Goal: Navigation & Orientation: Find specific page/section

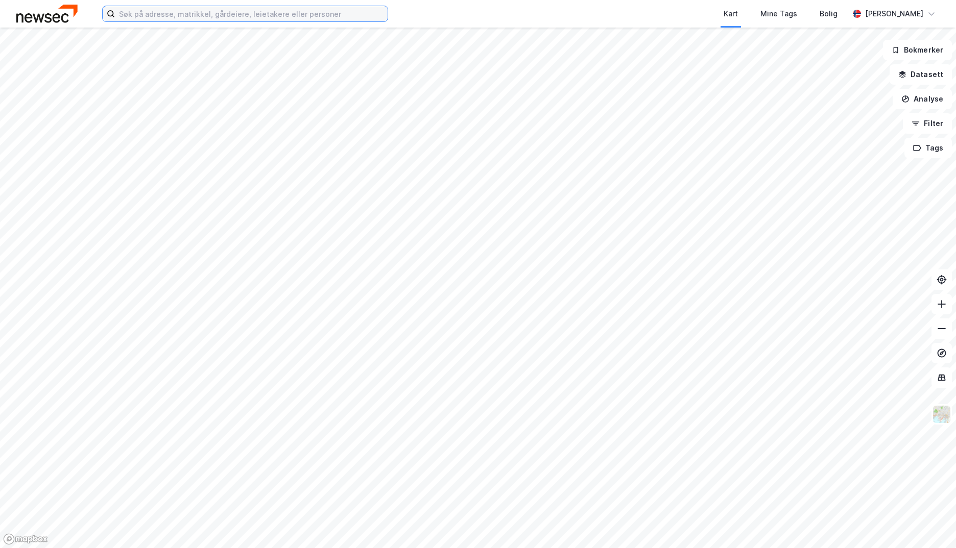
click at [129, 18] on input at bounding box center [251, 13] width 273 height 15
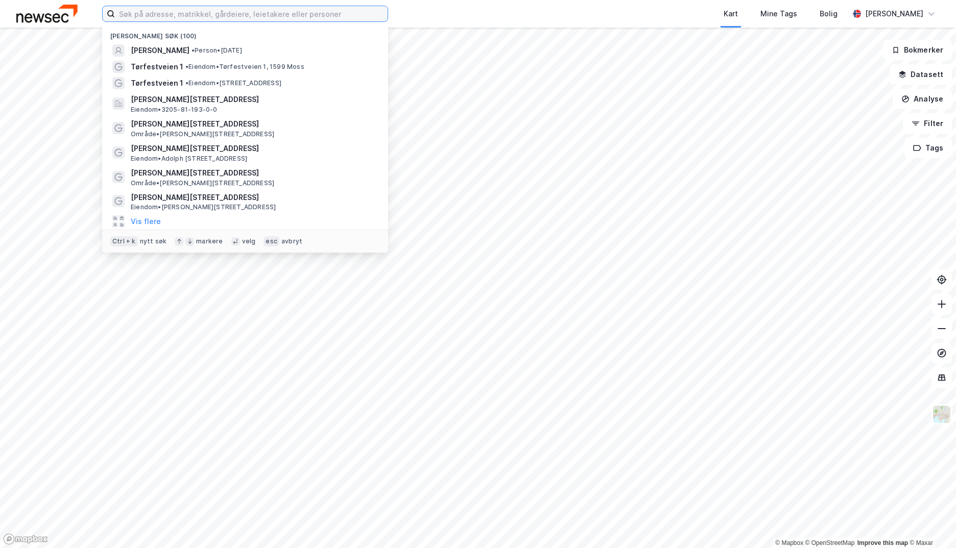
type input "v"
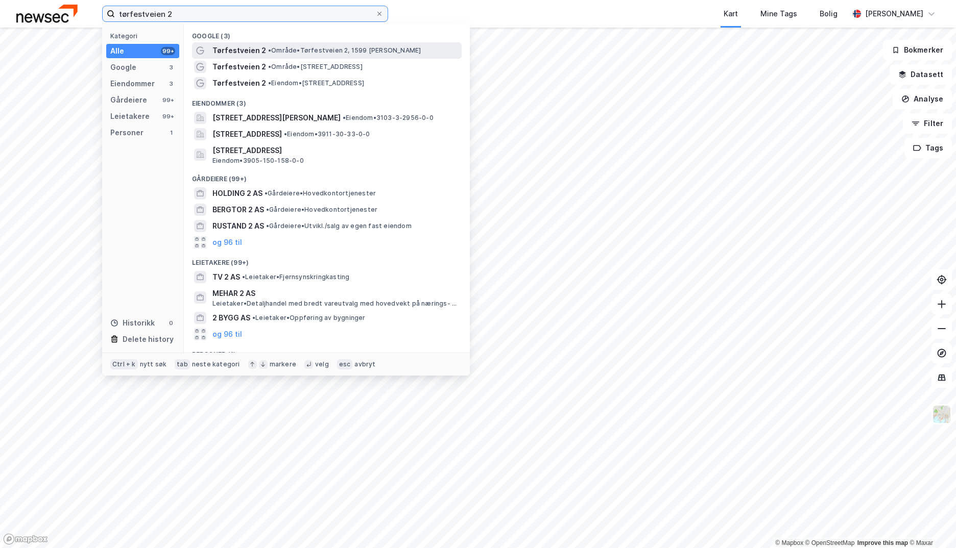
type input "tørfestveien 2"
click at [250, 54] on span "Tørfestveien 2" at bounding box center [239, 50] width 54 height 12
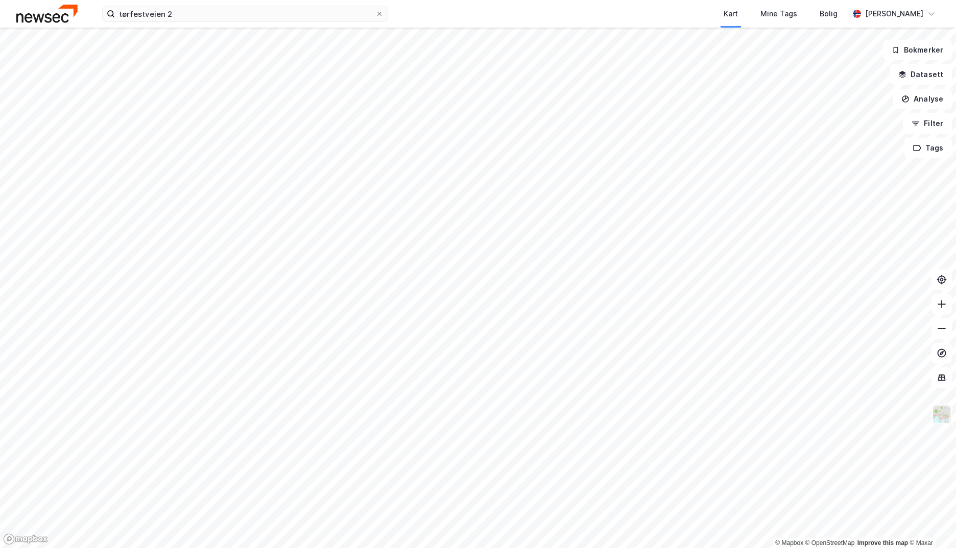
click at [945, 415] on img at bounding box center [941, 414] width 19 height 19
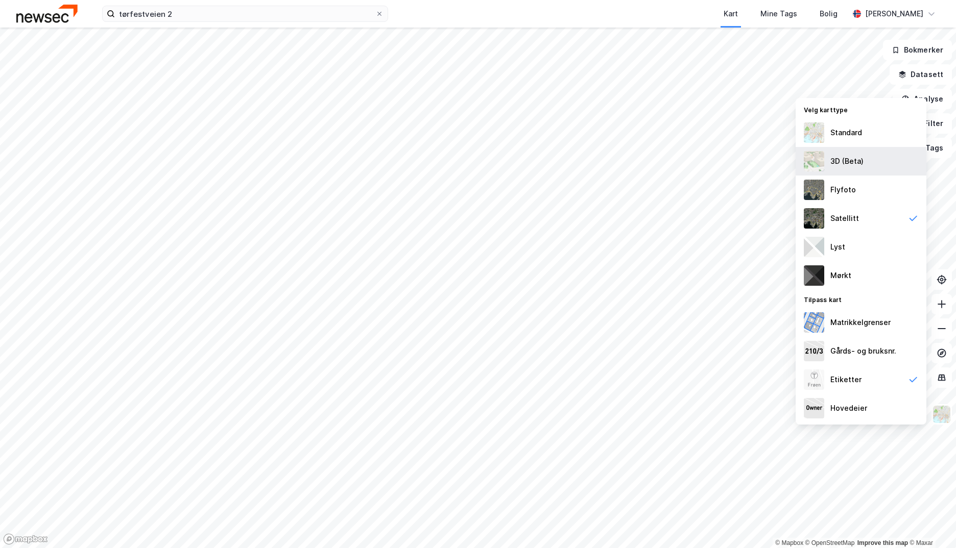
click at [865, 159] on div "3D (Beta)" at bounding box center [860, 161] width 131 height 29
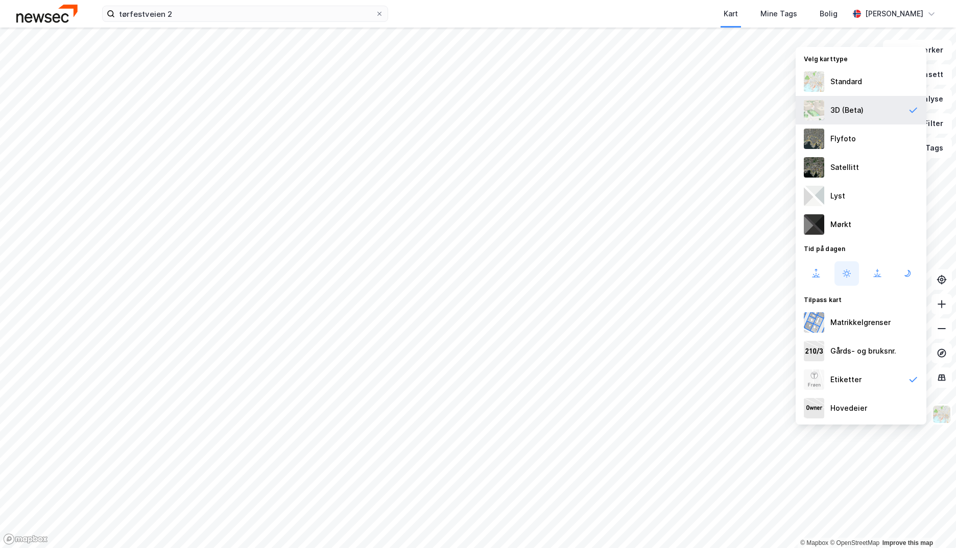
click at [846, 96] on div "3D (Beta)" at bounding box center [860, 110] width 131 height 29
click at [846, 86] on div "Standard" at bounding box center [846, 82] width 32 height 12
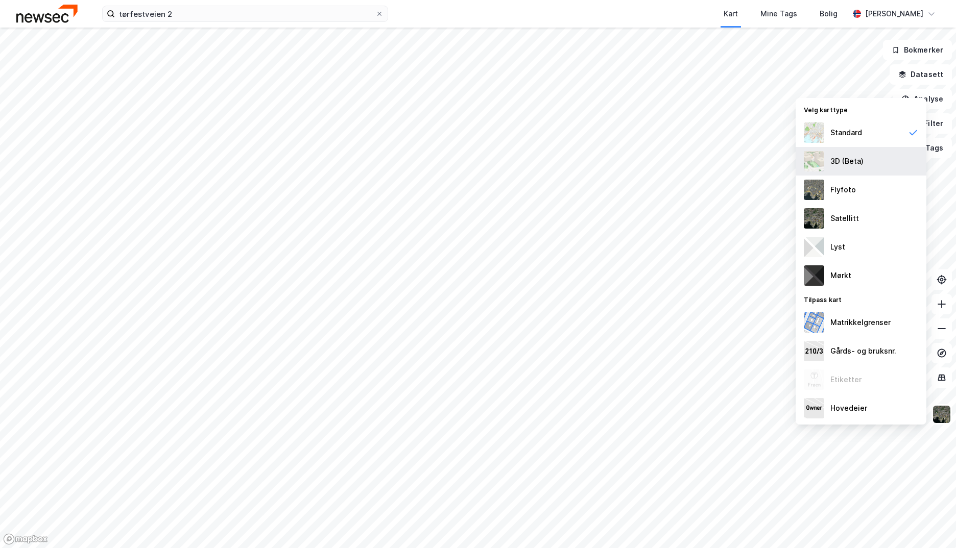
click at [846, 157] on div "3D (Beta)" at bounding box center [846, 161] width 33 height 12
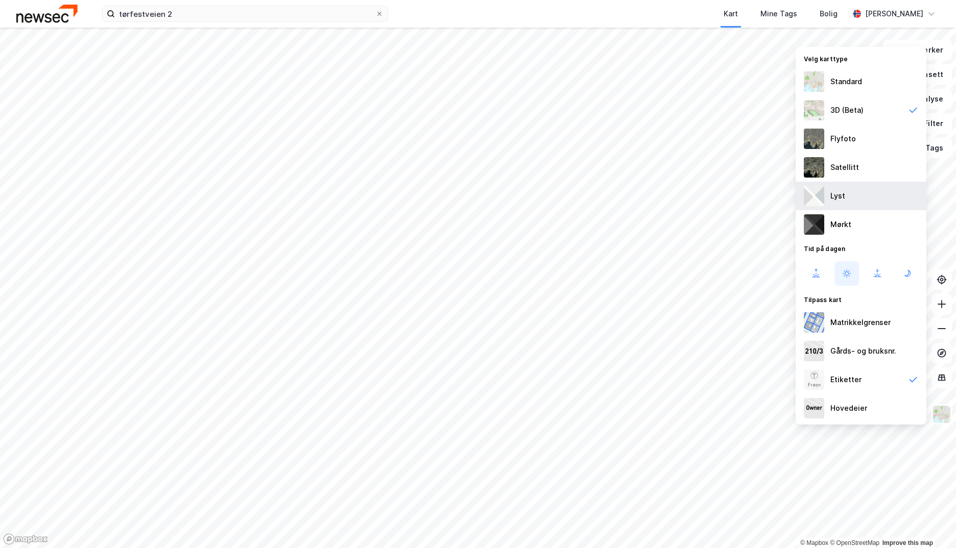
click at [849, 200] on div "Lyst" at bounding box center [860, 196] width 131 height 29
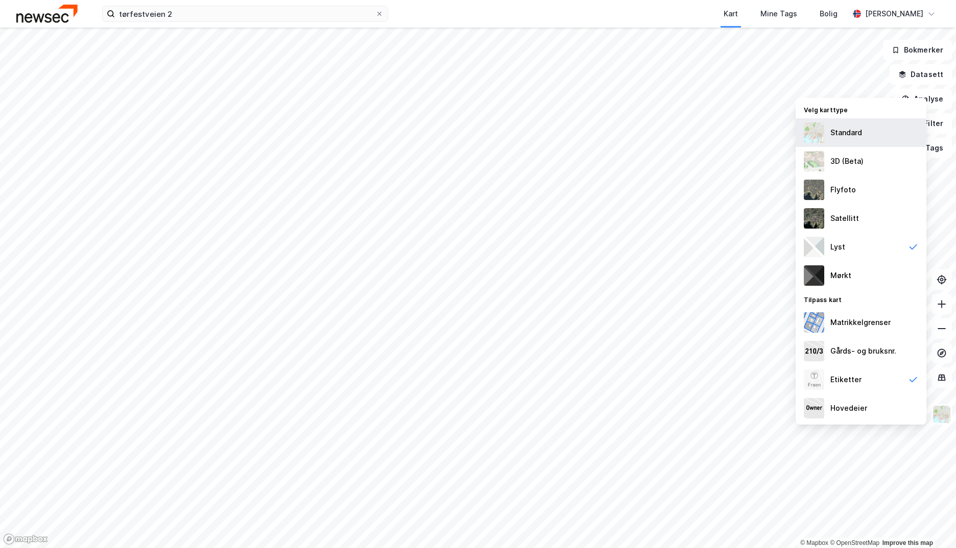
click at [851, 137] on div "Standard" at bounding box center [846, 133] width 32 height 12
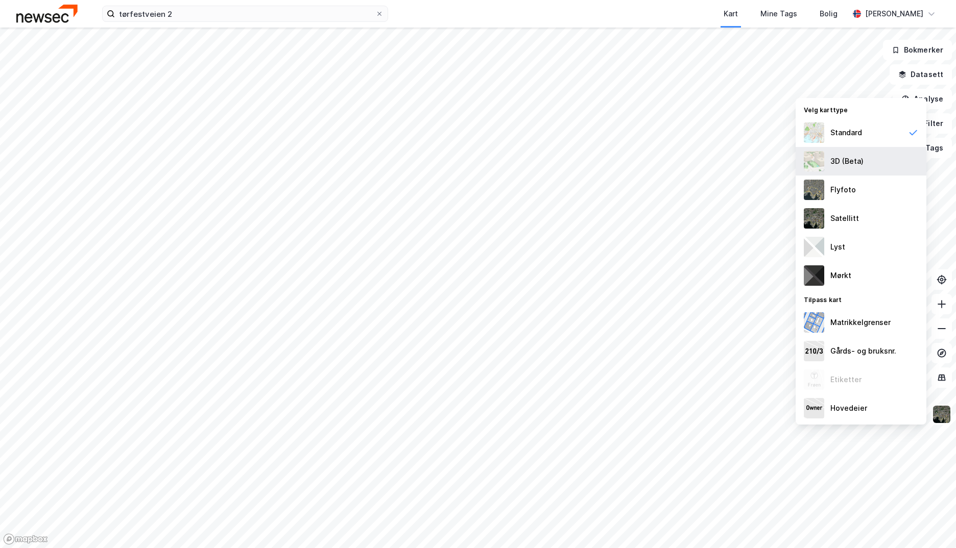
click at [848, 163] on div "3D (Beta)" at bounding box center [846, 161] width 33 height 12
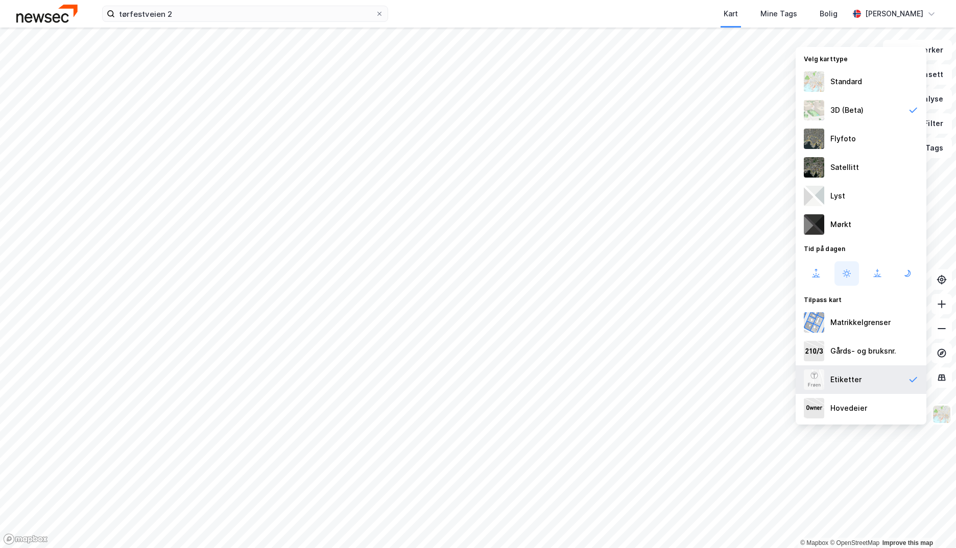
click at [844, 373] on div "Etiketter" at bounding box center [860, 379] width 131 height 29
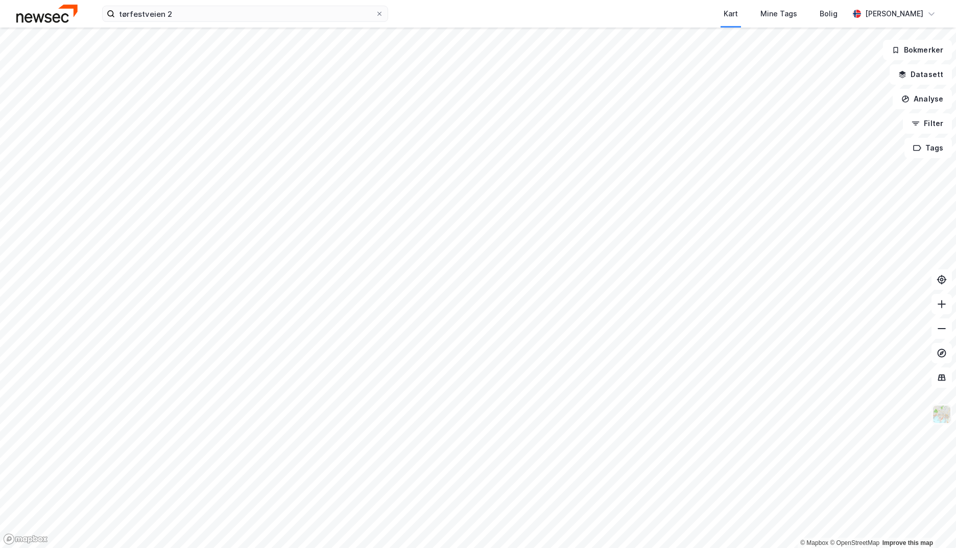
click at [940, 421] on img at bounding box center [941, 414] width 19 height 19
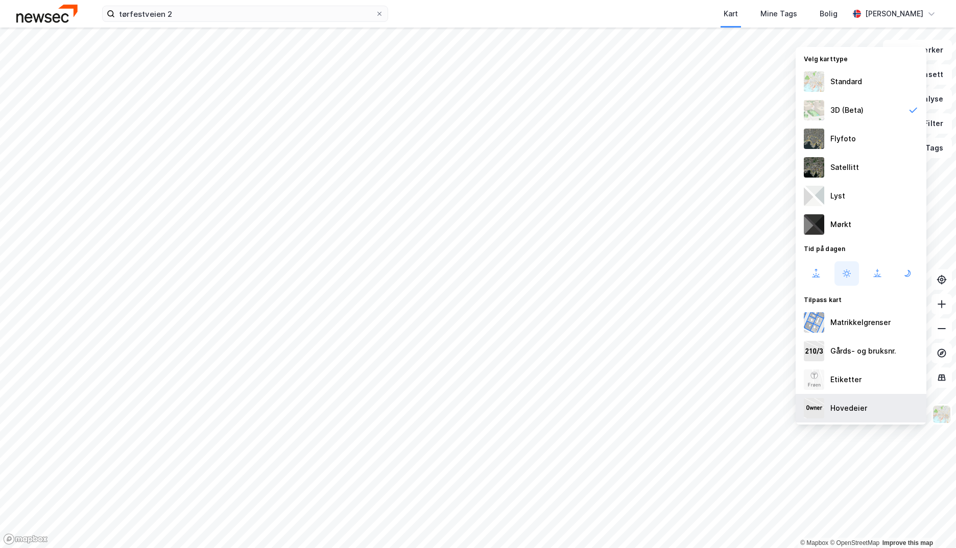
click at [876, 411] on div "Hovedeier" at bounding box center [860, 408] width 131 height 29
click at [873, 406] on div "Hovedeier" at bounding box center [860, 408] width 131 height 29
click at [875, 363] on div "Gårds- og bruksnr." at bounding box center [860, 351] width 131 height 29
click at [873, 352] on div "Gårds- og bruksnr." at bounding box center [863, 351] width 66 height 12
click at [868, 378] on div "Etiketter" at bounding box center [860, 379] width 131 height 29
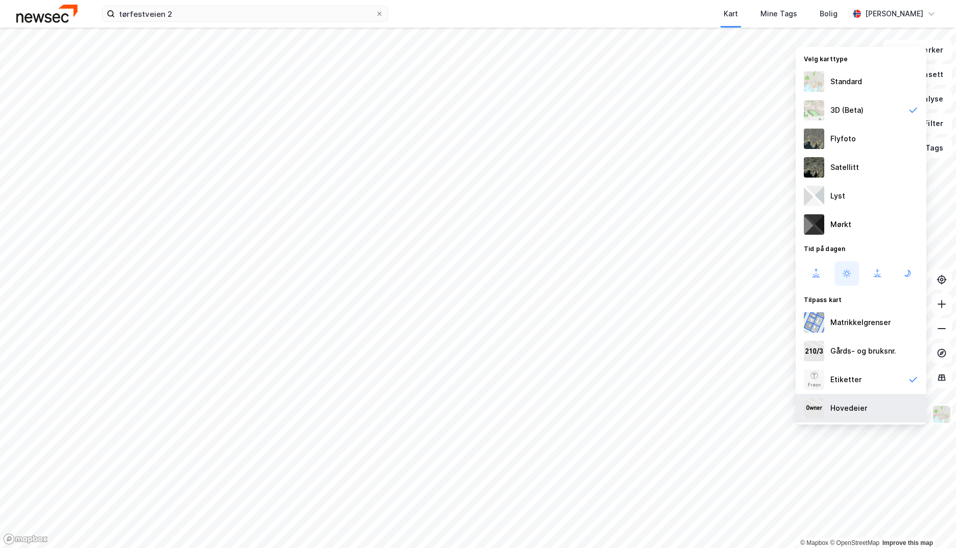
click at [865, 403] on div "Hovedeier" at bounding box center [848, 408] width 37 height 12
click at [852, 352] on div "Gårds- og bruksnr." at bounding box center [863, 351] width 66 height 12
click at [857, 327] on div "Matrikkelgrenser" at bounding box center [860, 322] width 60 height 12
